Goal: Task Accomplishment & Management: Manage account settings

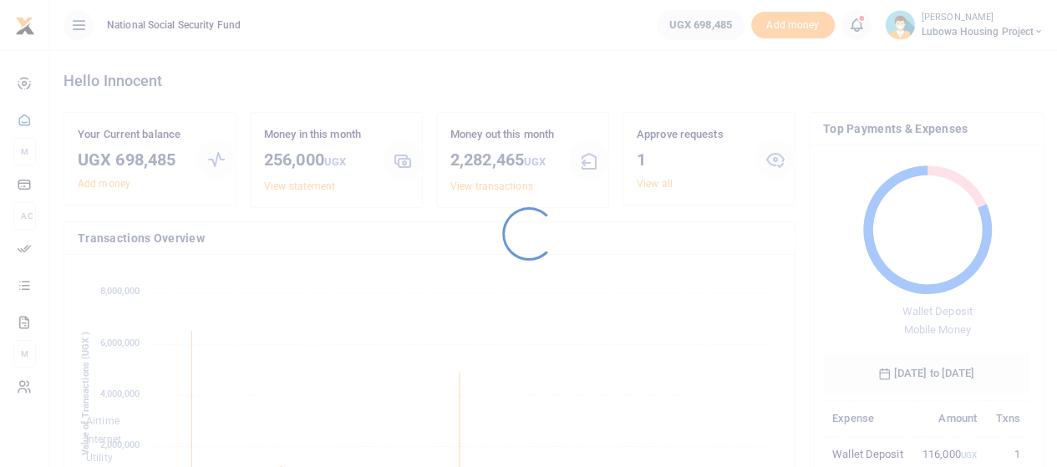
scroll to position [221, 194]
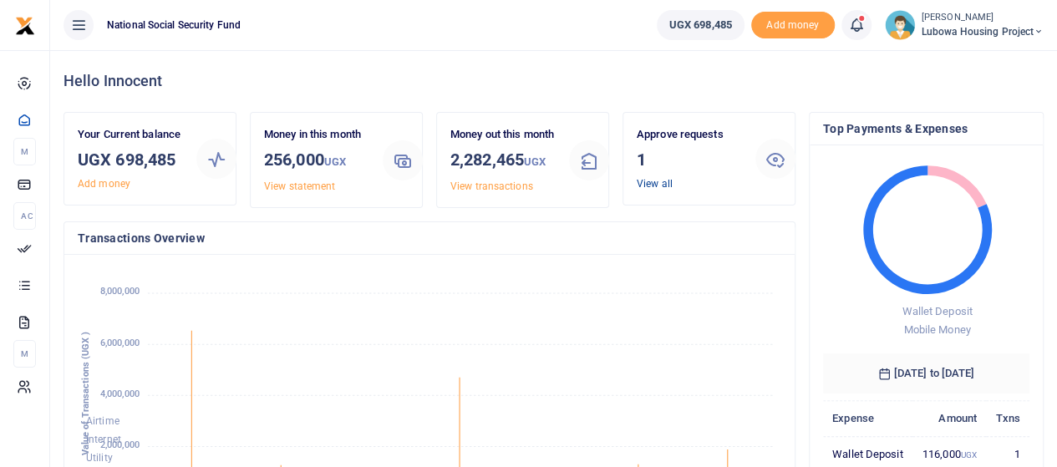
click at [661, 181] on link "View all" at bounding box center [655, 184] width 36 height 12
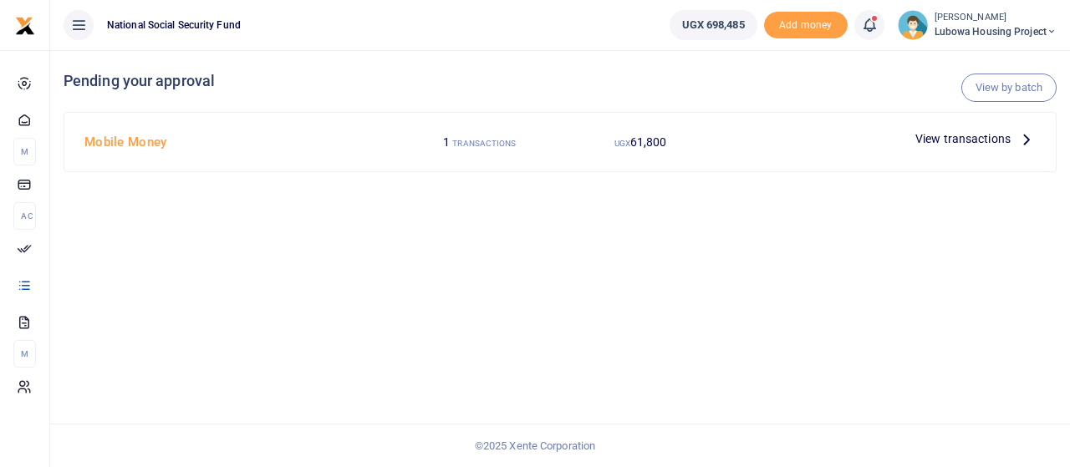
click at [1020, 138] on icon at bounding box center [1026, 139] width 18 height 18
